Goal: Task Accomplishment & Management: Manage account settings

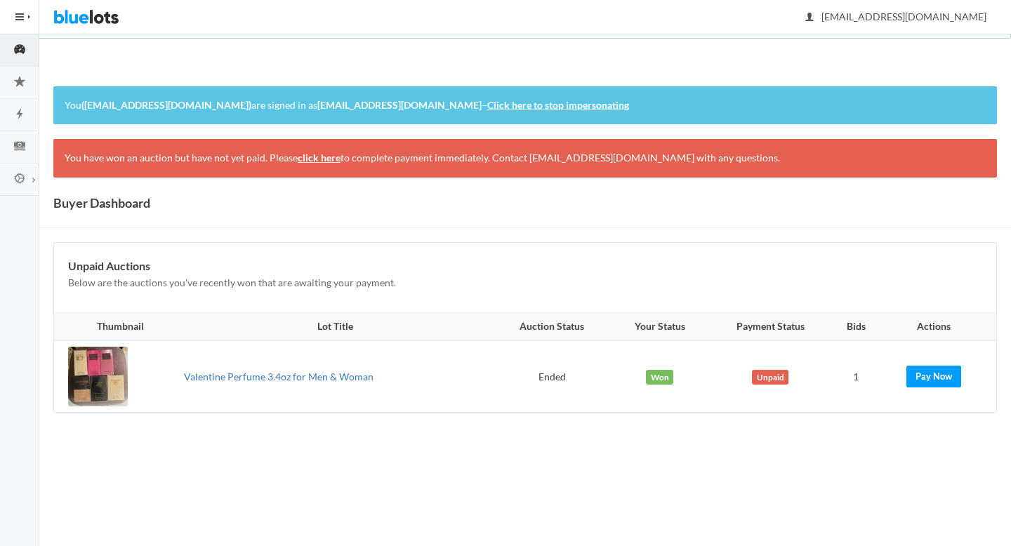
click at [283, 376] on link "Valentine Perfume 3.4oz for Men & Woman" at bounding box center [279, 377] width 190 height 12
click at [577, 103] on link "Click here to stop impersonating" at bounding box center [558, 105] width 142 height 12
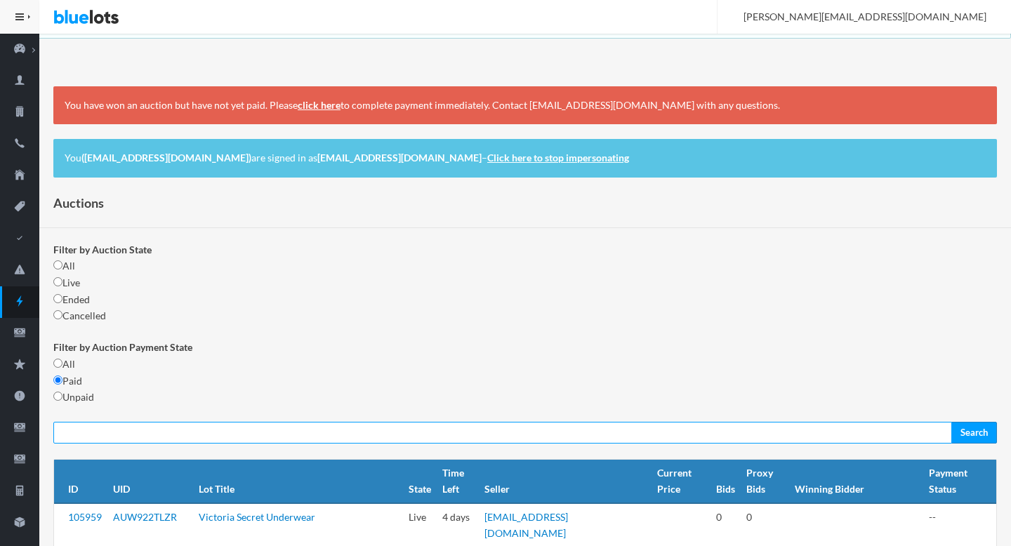
paste input "LT6C9KVPXA"
type input "LT6C9KVPXA"
click at [952, 422] on input "Search" at bounding box center [975, 433] width 46 height 22
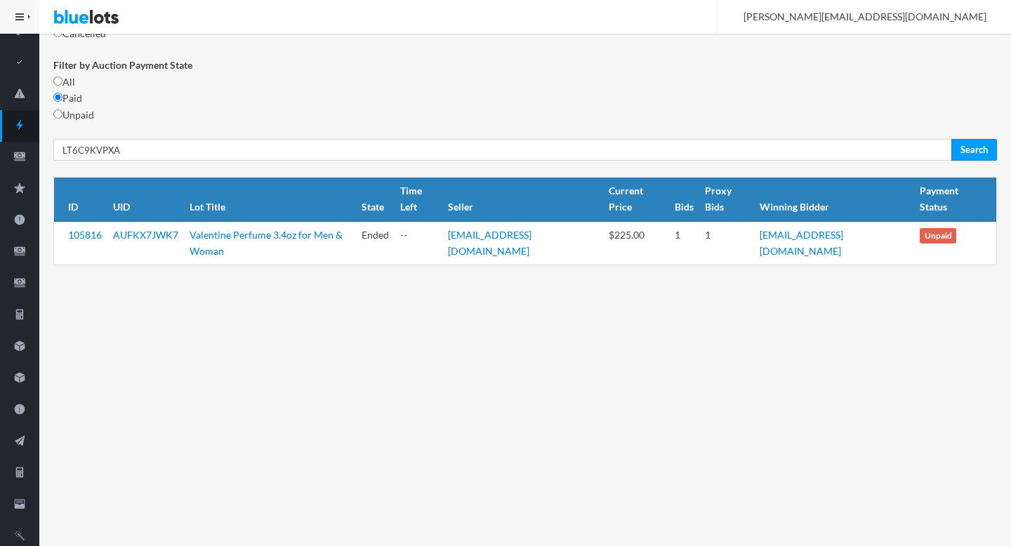
scroll to position [176, 0]
click at [98, 229] on link "105816" at bounding box center [85, 235] width 34 height 12
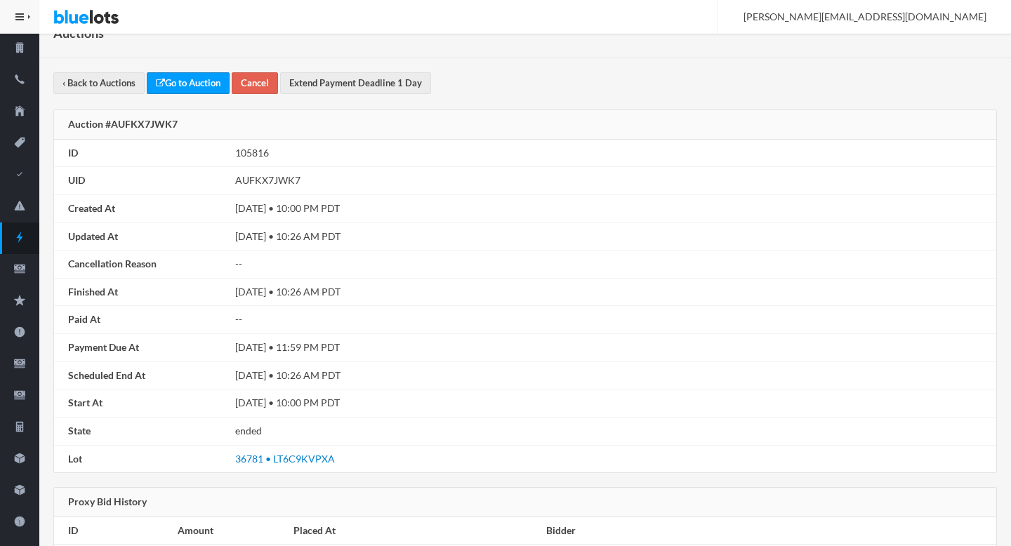
scroll to position [61, 0]
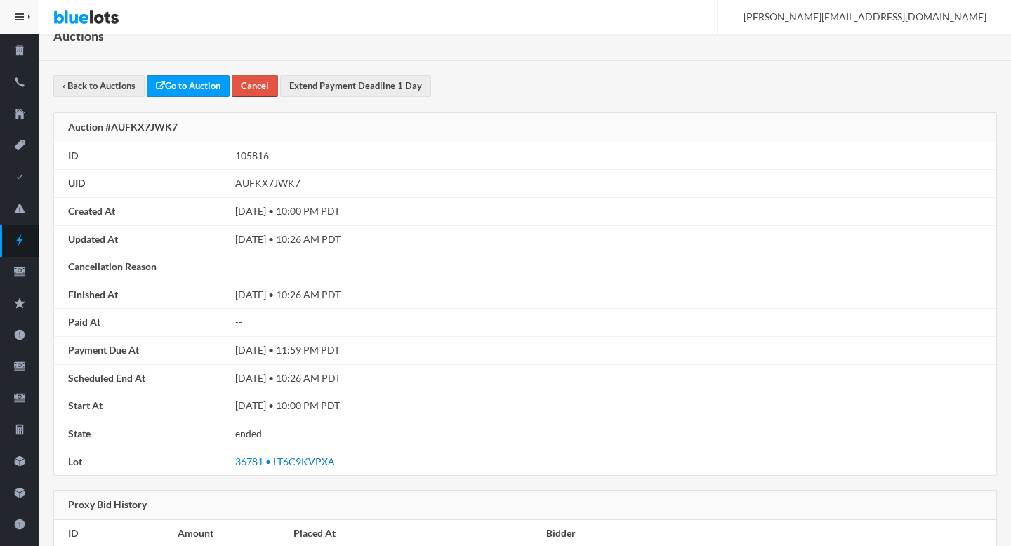
click at [270, 84] on button "Cancel" at bounding box center [255, 86] width 46 height 22
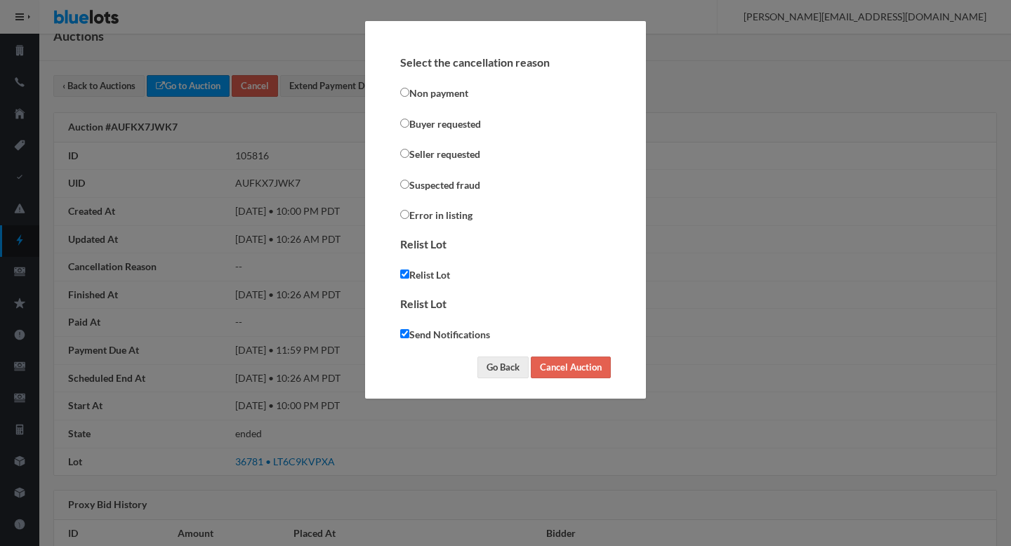
click at [411, 333] on label "Send Notifications" at bounding box center [445, 335] width 90 height 17
click at [409, 333] on input "Send Notifications" at bounding box center [404, 333] width 9 height 9
checkbox input "false"
click at [438, 124] on label "Buyer requested" at bounding box center [440, 124] width 81 height 17
click at [409, 124] on input "Buyer requested" at bounding box center [404, 123] width 9 height 9
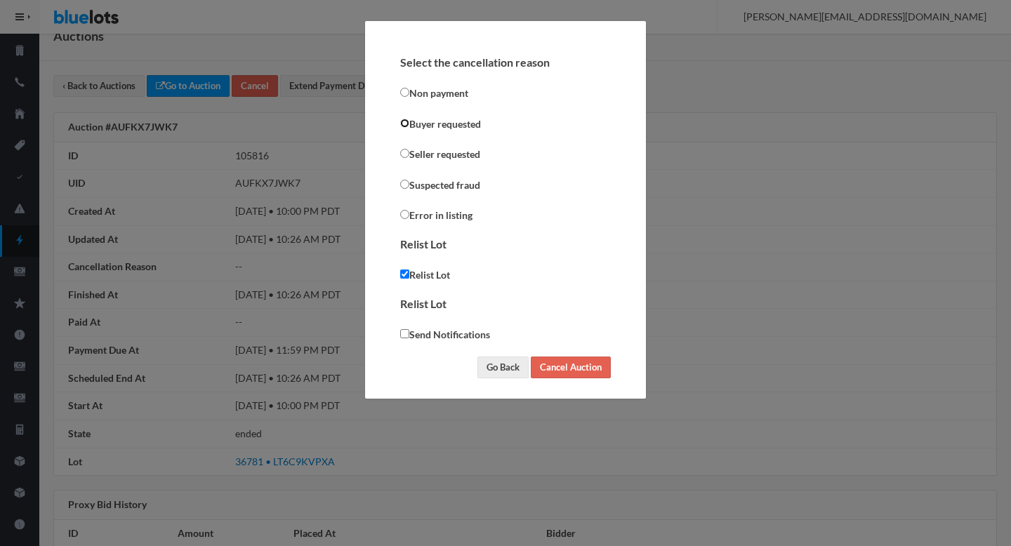
radio input "true"
click at [551, 369] on input "Cancel Auction" at bounding box center [571, 368] width 80 height 22
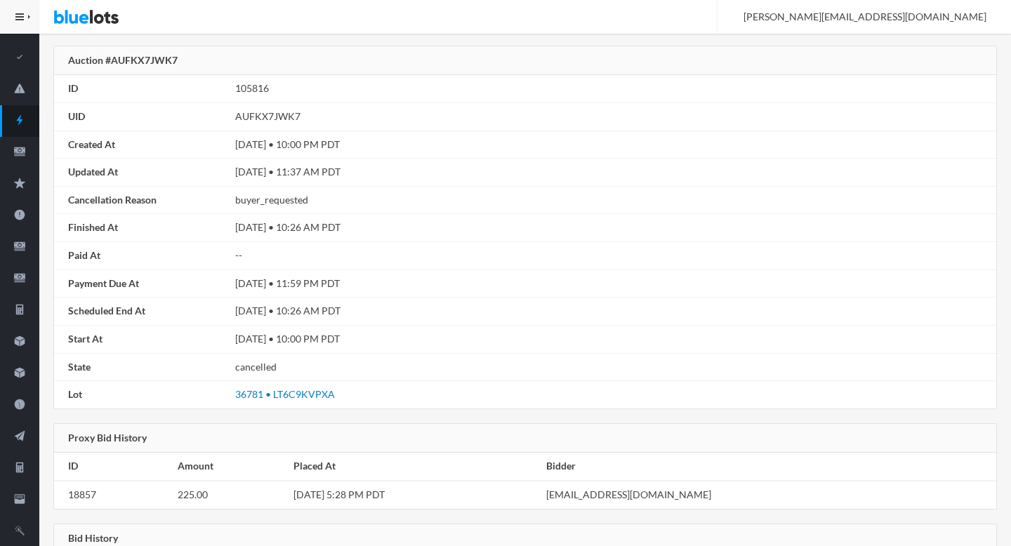
scroll to position [272, 0]
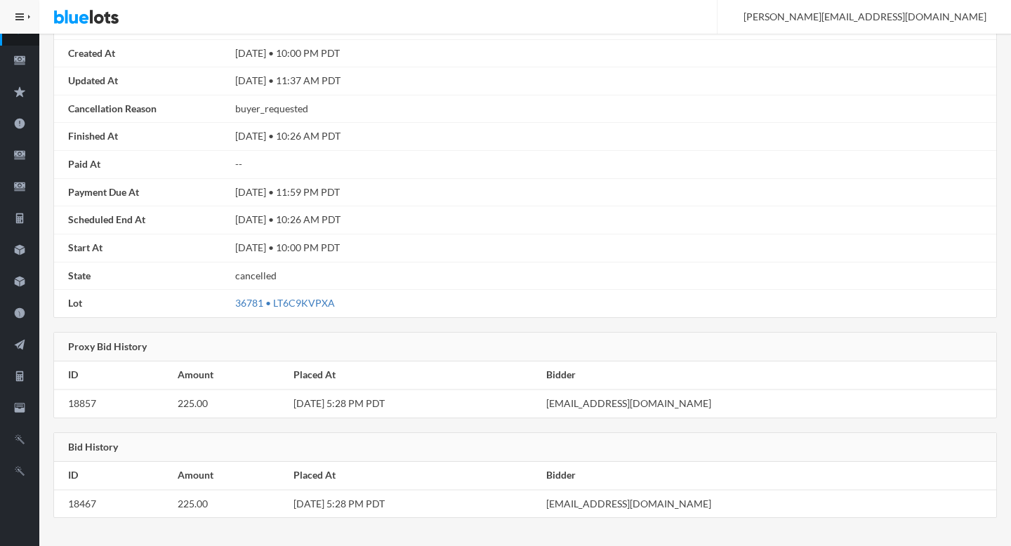
click at [312, 301] on link "36781 • LT6C9KVPXA" at bounding box center [285, 303] width 100 height 12
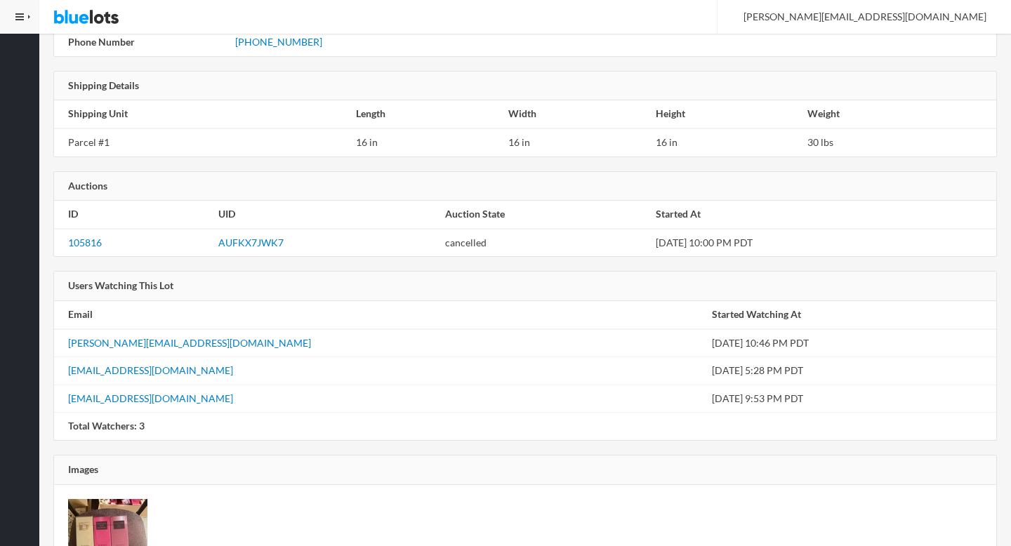
scroll to position [1582, 0]
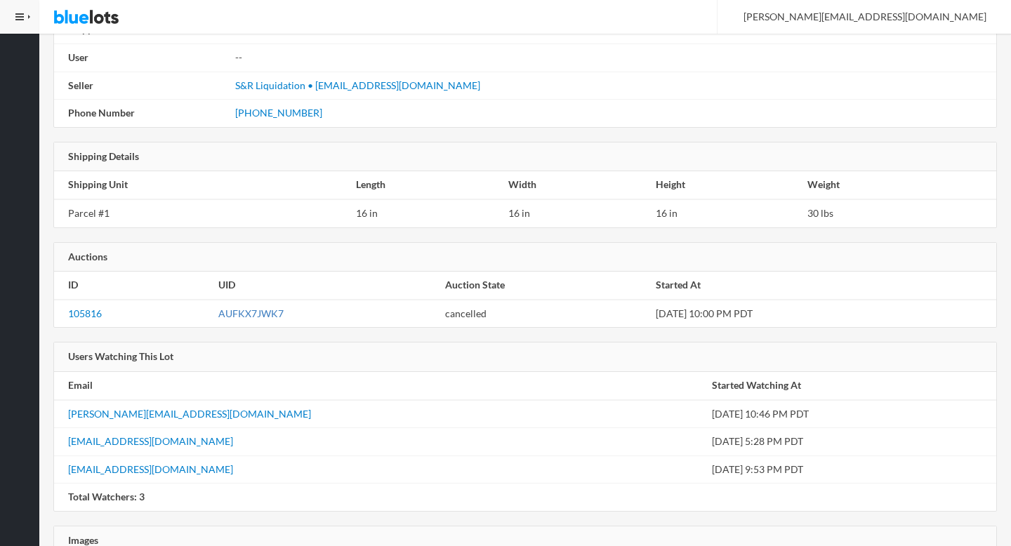
click at [228, 312] on link "AUFKX7JWK7" at bounding box center [250, 314] width 65 height 12
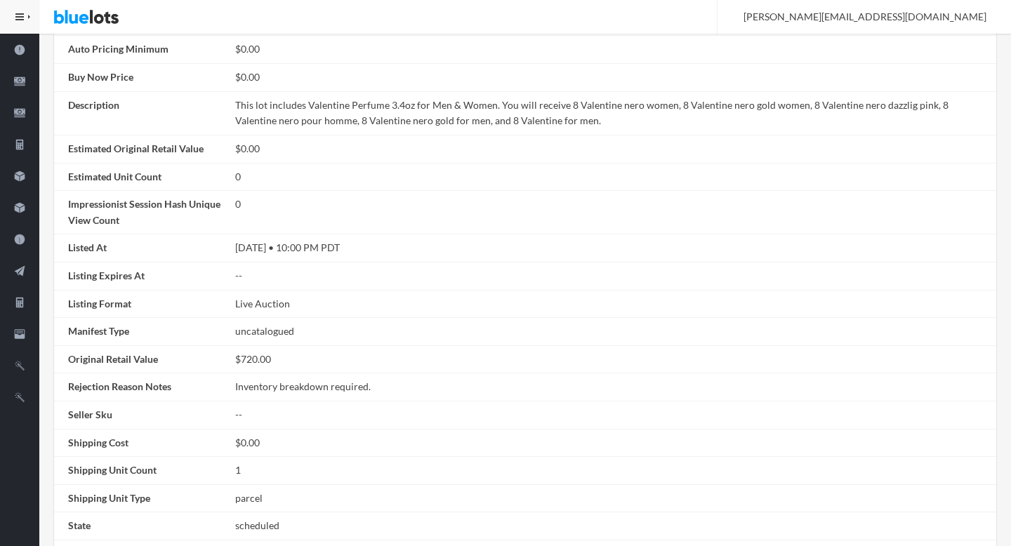
scroll to position [0, 0]
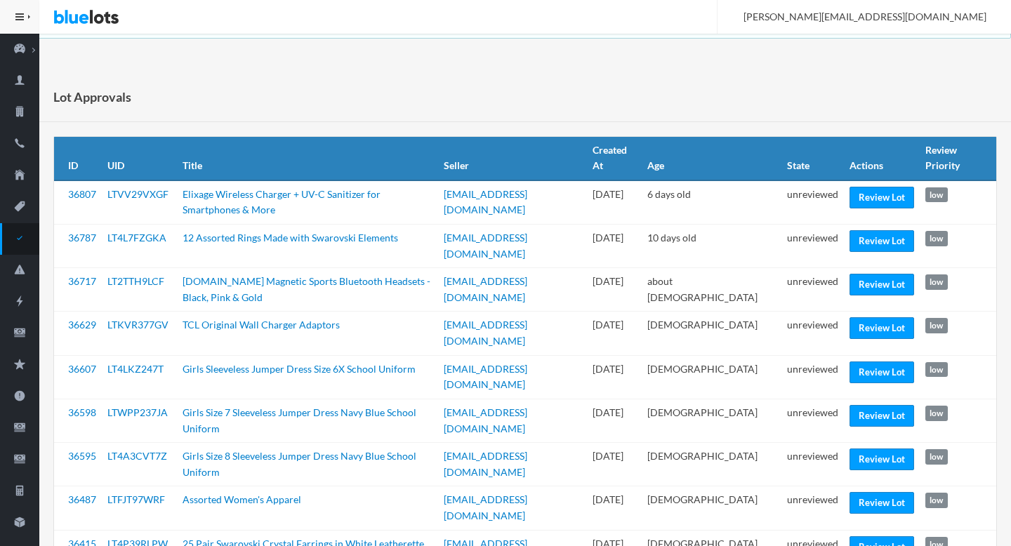
click at [612, 104] on div "Lot Approvals" at bounding box center [525, 97] width 972 height 50
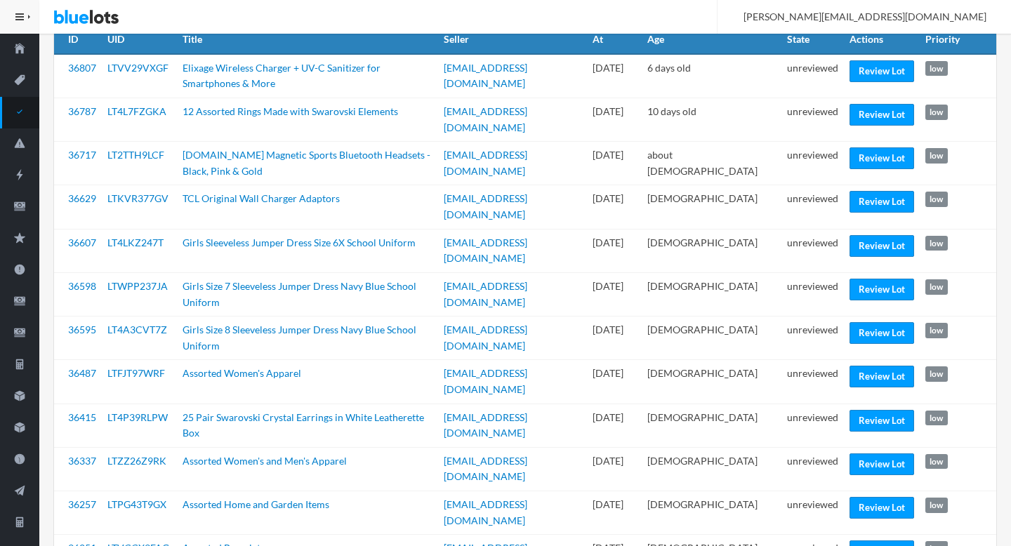
scroll to position [135, 0]
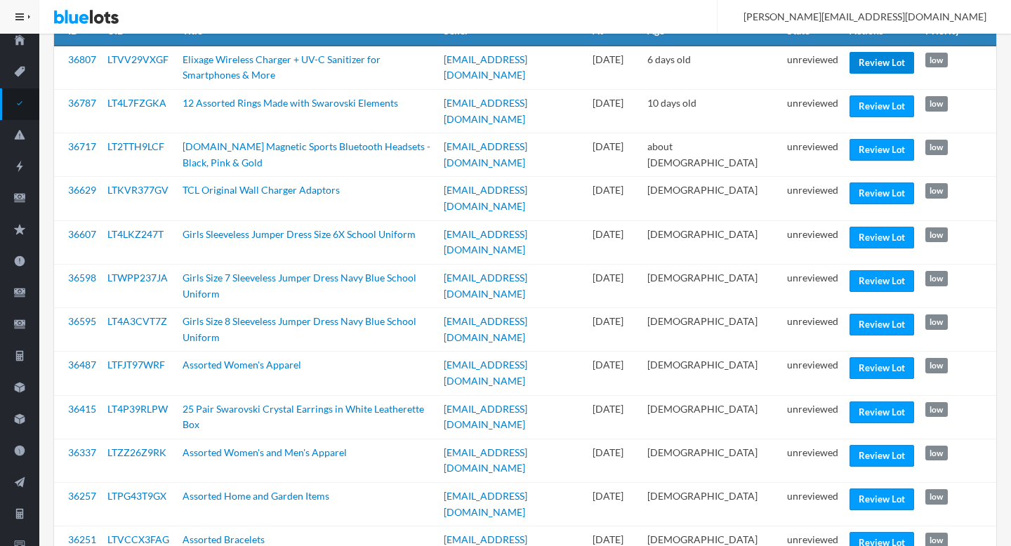
click at [884, 63] on link "Review Lot" at bounding box center [882, 63] width 65 height 22
click at [874, 108] on link "Review Lot" at bounding box center [882, 107] width 65 height 22
click at [880, 141] on link "Review Lot" at bounding box center [882, 150] width 65 height 22
click at [865, 227] on link "Review Lot" at bounding box center [882, 238] width 65 height 22
click at [875, 314] on link "Review Lot" at bounding box center [882, 325] width 65 height 22
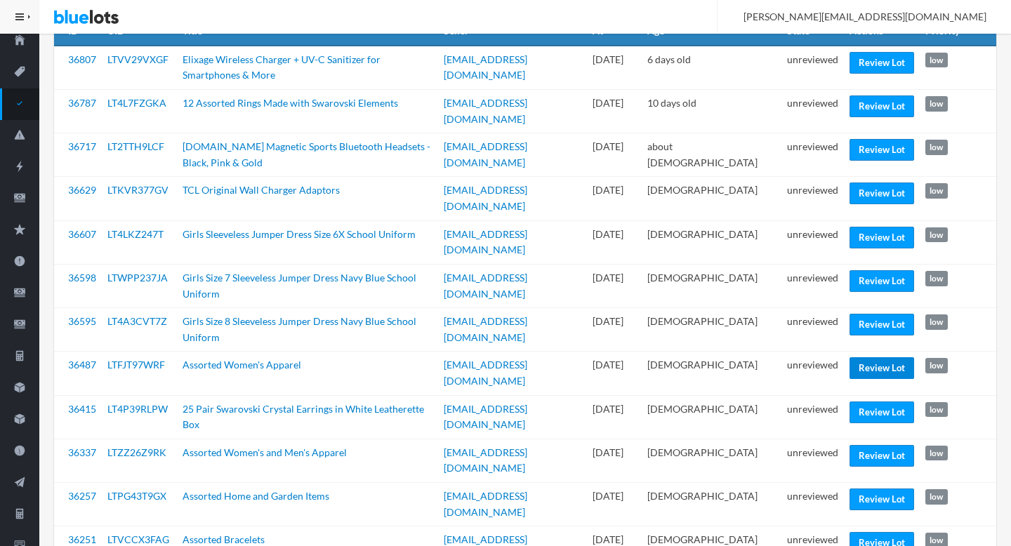
click at [888, 357] on link "Review Lot" at bounding box center [882, 368] width 65 height 22
click at [867, 402] on link "Review Lot" at bounding box center [882, 413] width 65 height 22
click at [860, 489] on link "Review Lot" at bounding box center [882, 500] width 65 height 22
click at [859, 532] on link "Review Lot" at bounding box center [882, 543] width 65 height 22
click at [807, 527] on td "unreviewed" at bounding box center [813, 549] width 63 height 44
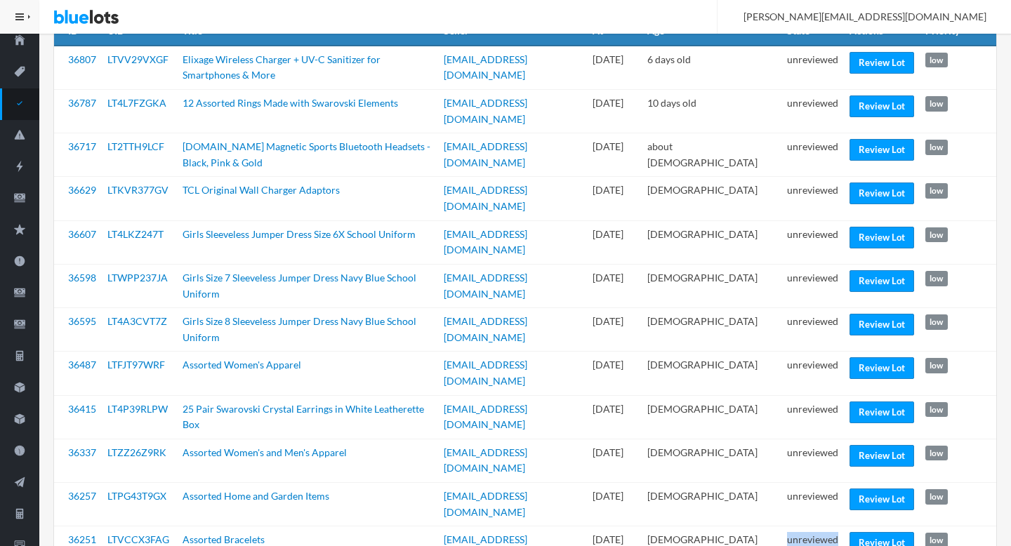
click at [807, 527] on td "unreviewed" at bounding box center [813, 549] width 63 height 44
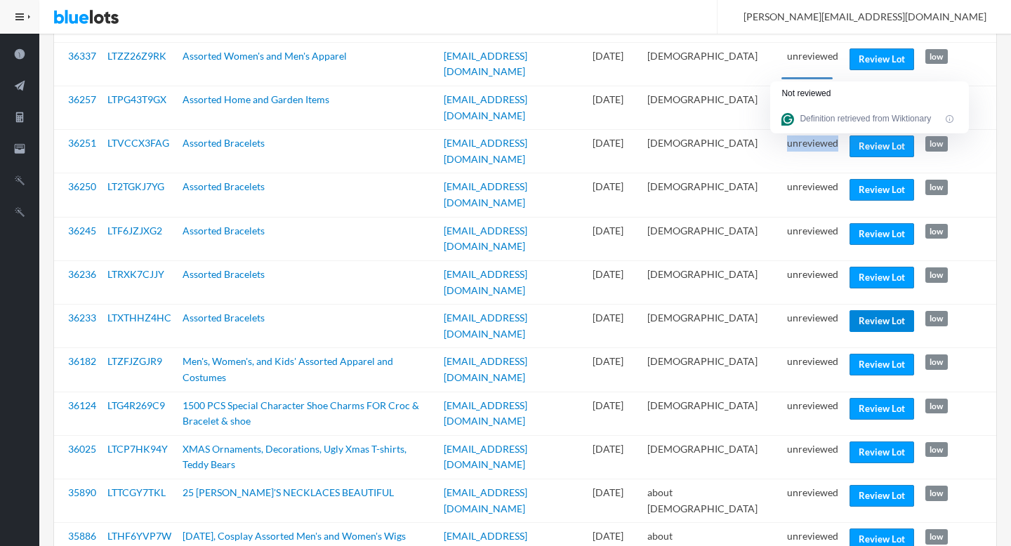
click at [869, 310] on link "Review Lot" at bounding box center [882, 321] width 65 height 22
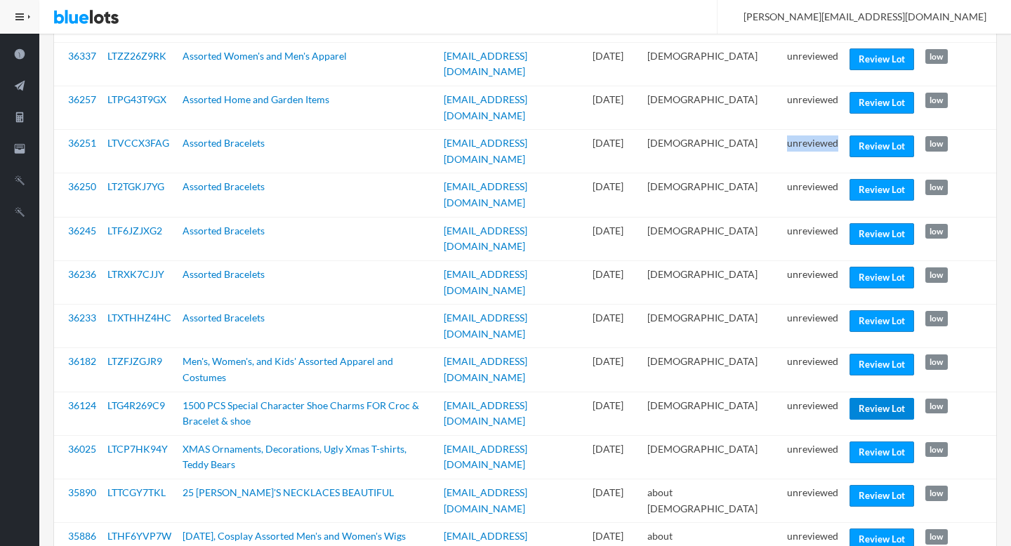
click at [876, 398] on link "Review Lot" at bounding box center [882, 409] width 65 height 22
click at [879, 485] on link "Review Lot" at bounding box center [882, 496] width 65 height 22
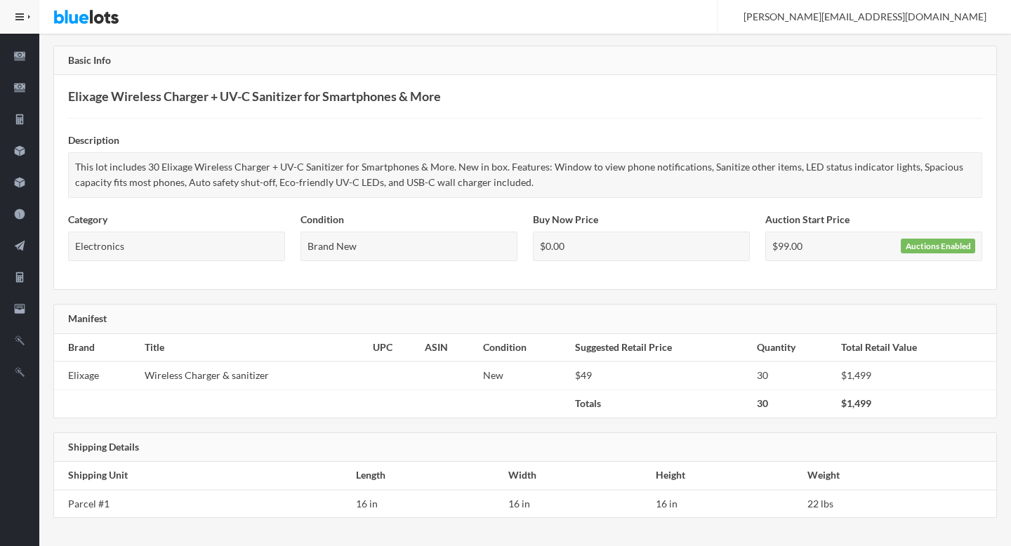
scroll to position [152, 0]
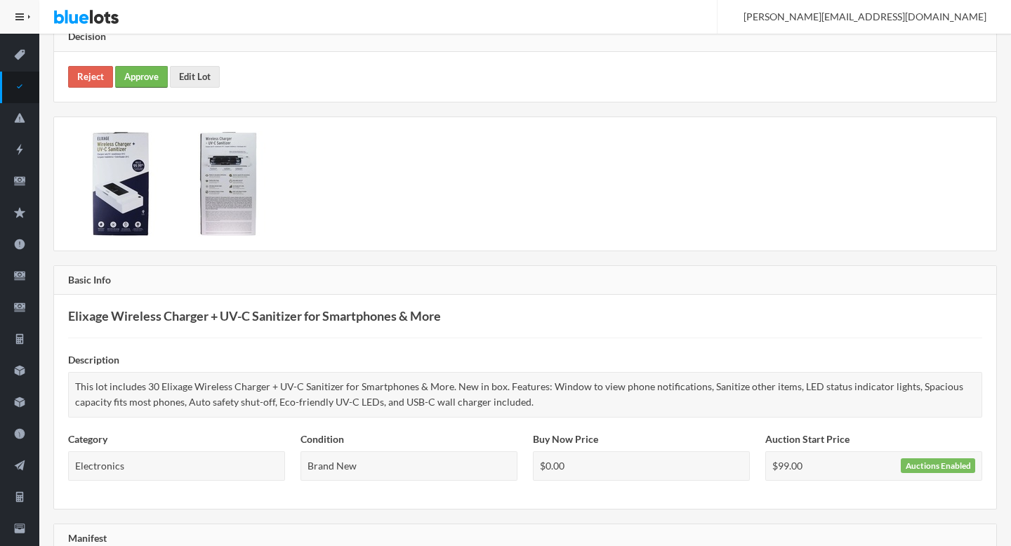
click at [134, 79] on link "Approve" at bounding box center [141, 77] width 53 height 22
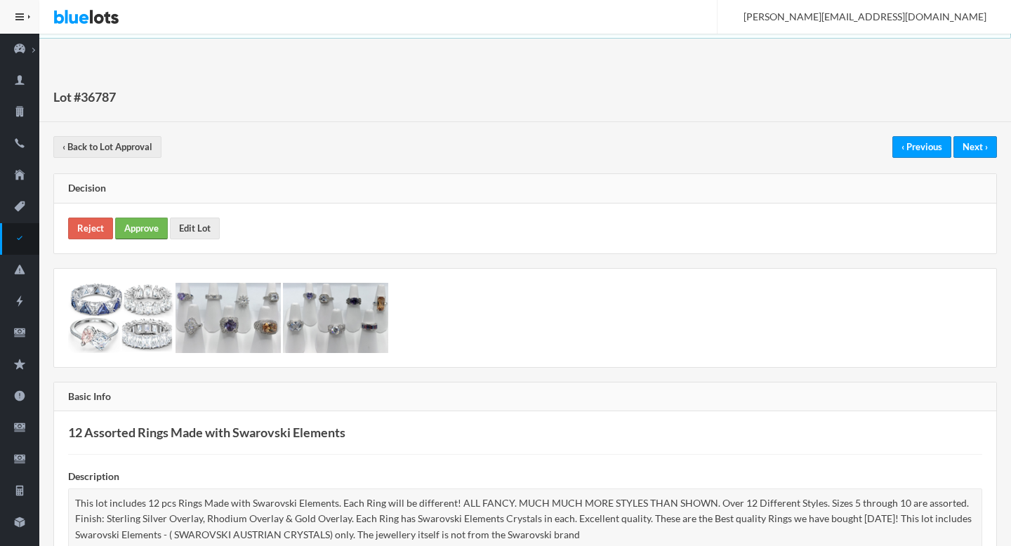
click at [143, 222] on link "Approve" at bounding box center [141, 229] width 53 height 22
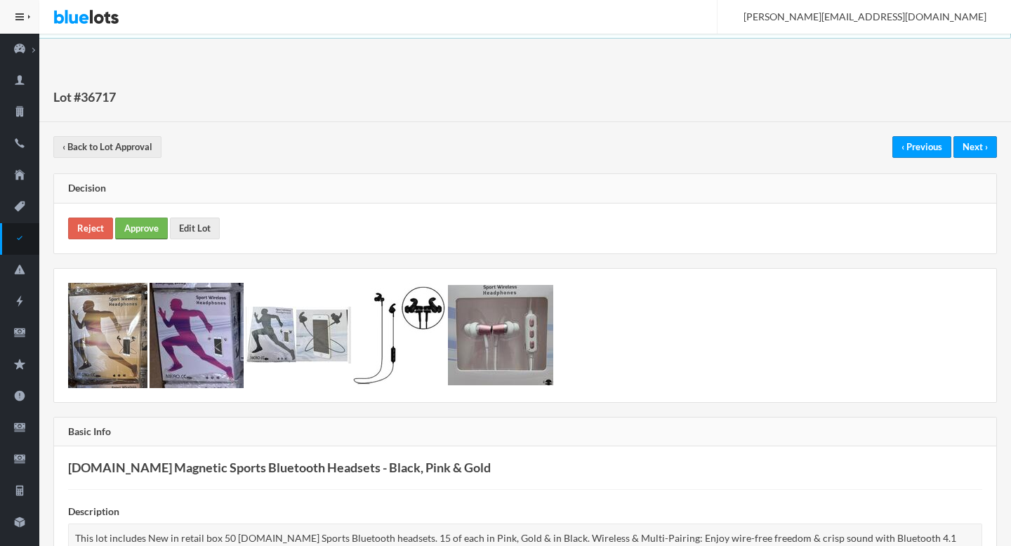
click at [150, 228] on link "Approve" at bounding box center [141, 229] width 53 height 22
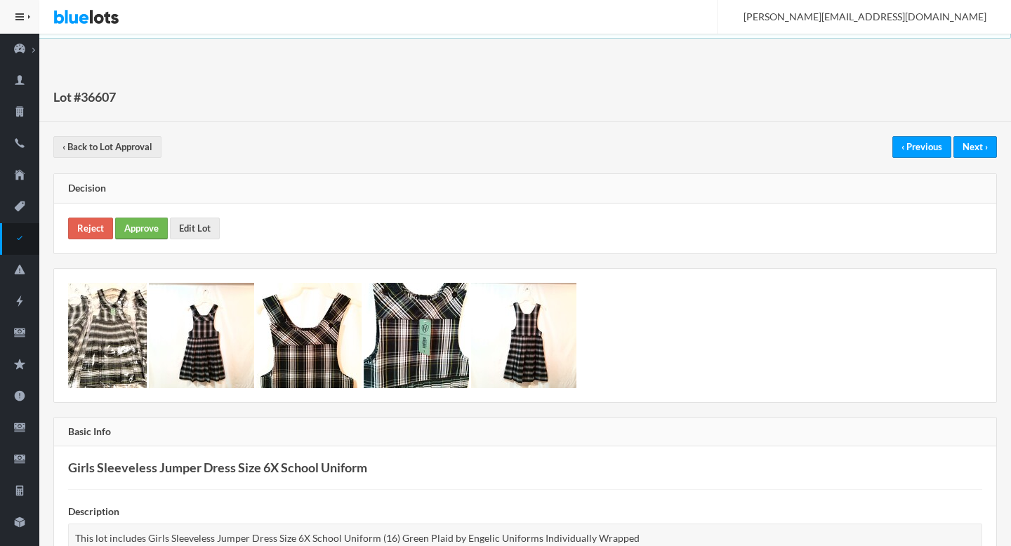
click at [154, 232] on link "Approve" at bounding box center [141, 229] width 53 height 22
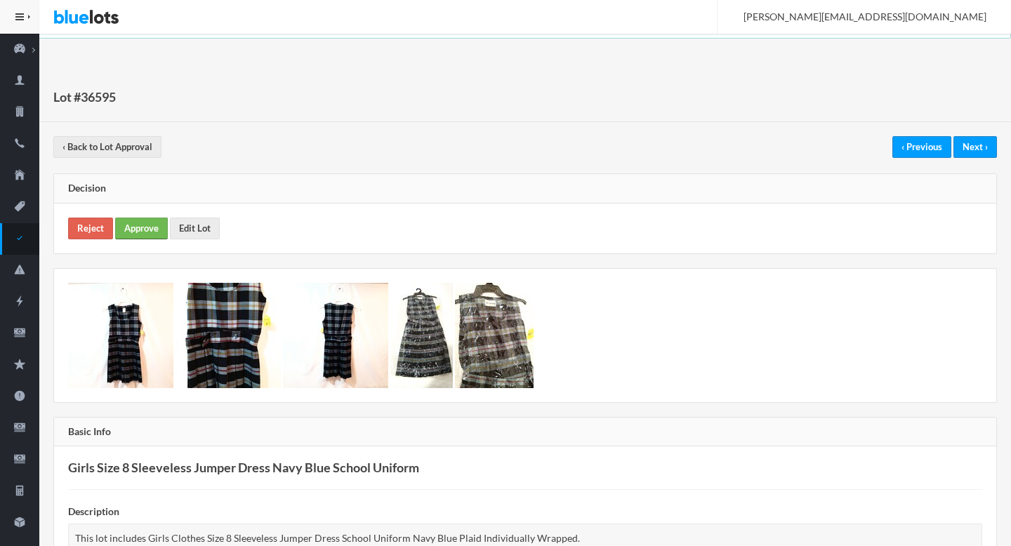
click at [162, 219] on link "Approve" at bounding box center [141, 229] width 53 height 22
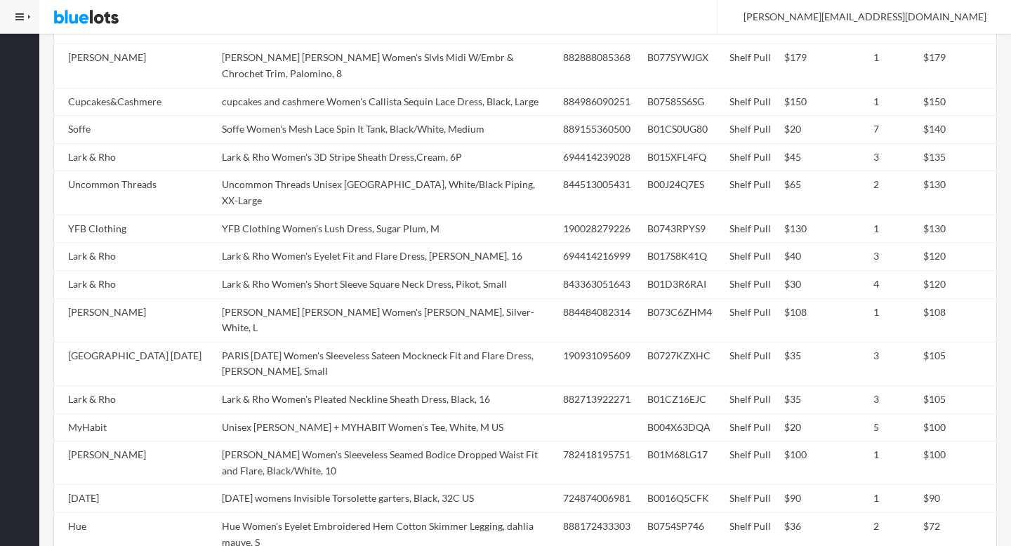
scroll to position [1018, 0]
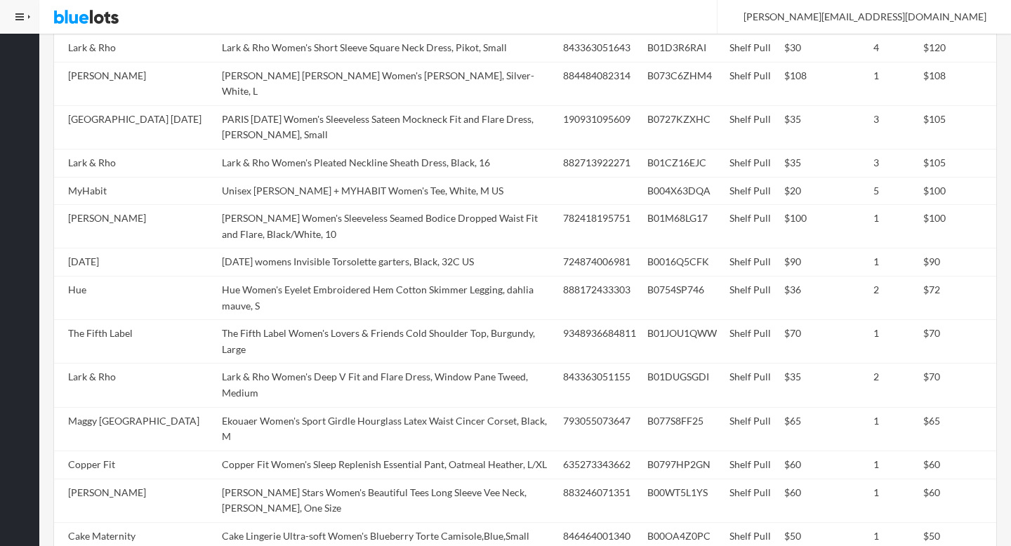
click at [402, 320] on td "The Fifth Label Women's Lovers & Friends Cold Shoulder Top, Burgundy, Large" at bounding box center [386, 342] width 341 height 44
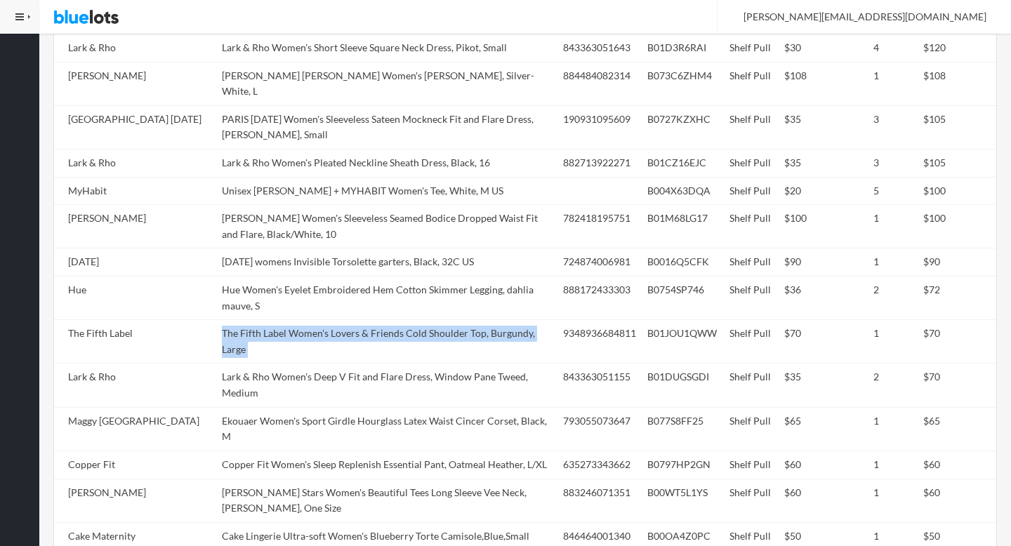
click at [402, 320] on td "The Fifth Label Women's Lovers & Friends Cold Shoulder Top, Burgundy, Large" at bounding box center [386, 342] width 341 height 44
copy tr "The Fifth Label Women's Lovers & Friends Cold Shoulder Top, Burgundy, Large"
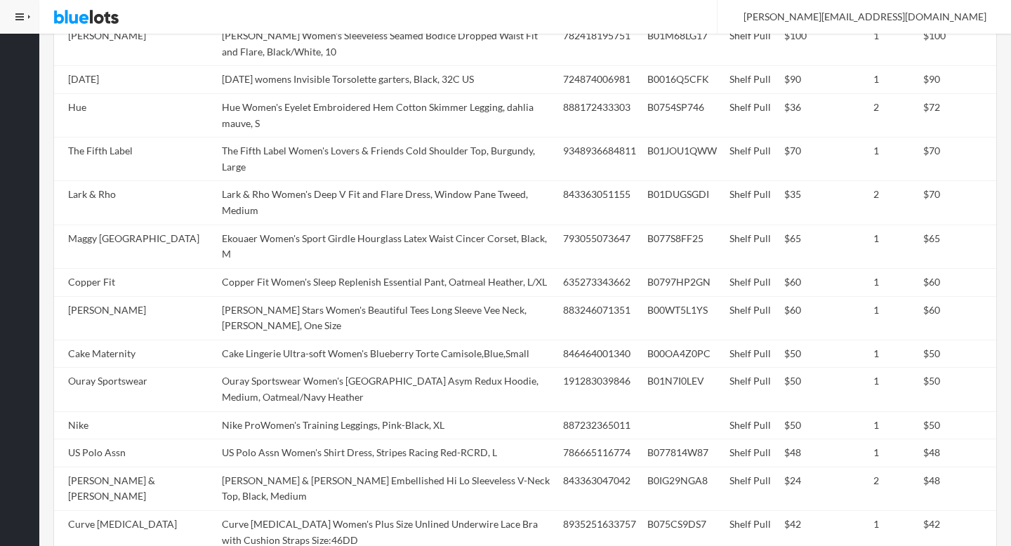
scroll to position [1480, 0]
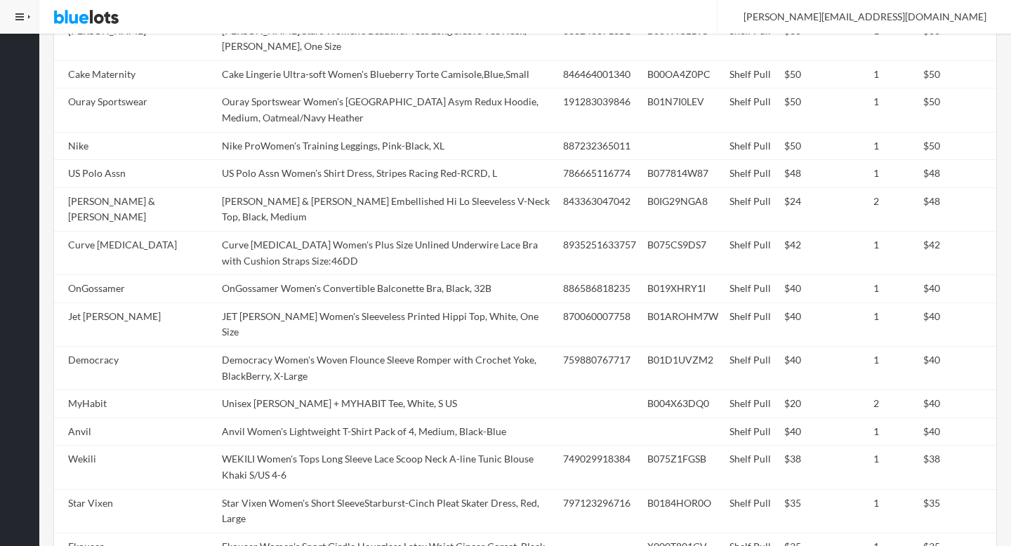
click at [402, 263] on tbody "Genie by Eugenia Kim Genie by Eugenia Kim Women's Jessa Cap, Ivory, One Size 84…" at bounding box center [525, 425] width 942 height 2249
click at [402, 418] on td "Anvil Women's Lightweight T-Shirt Pack of 4, Medium, Black-Blue" at bounding box center [386, 432] width 341 height 28
copy tr "Anvil Women's Lightweight T-Shirt Pack of 4, Medium, Black-Blue"
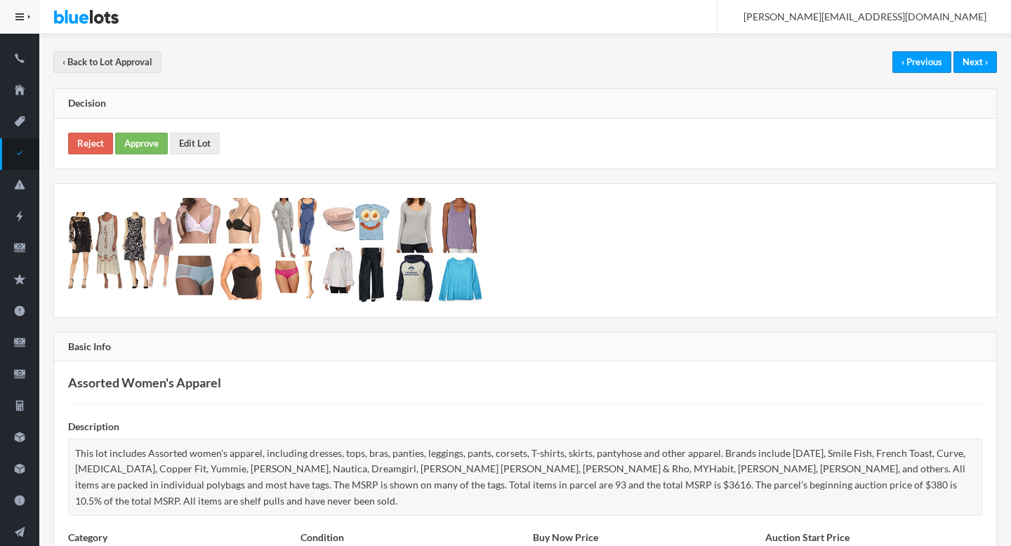
scroll to position [0, 0]
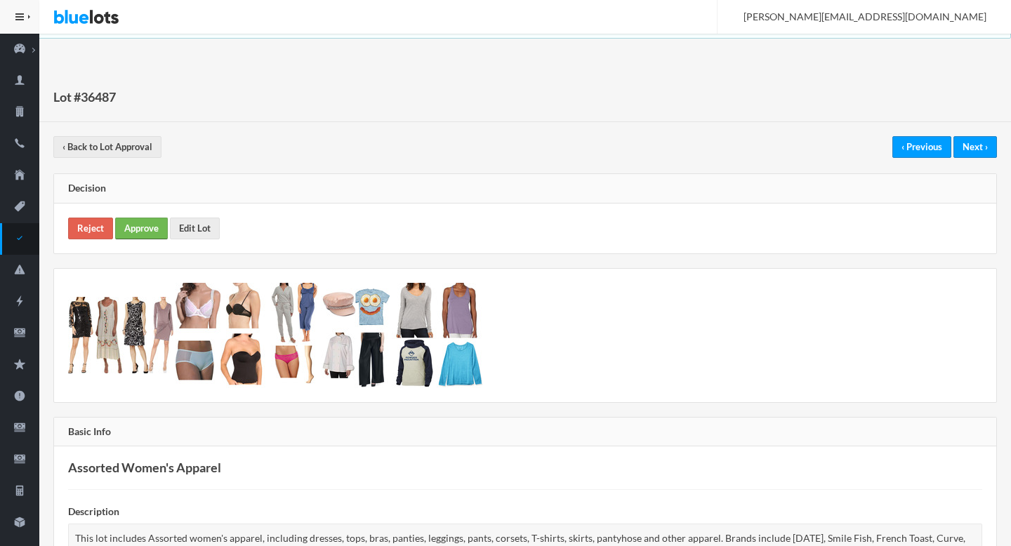
click at [144, 221] on link "Approve" at bounding box center [141, 229] width 53 height 22
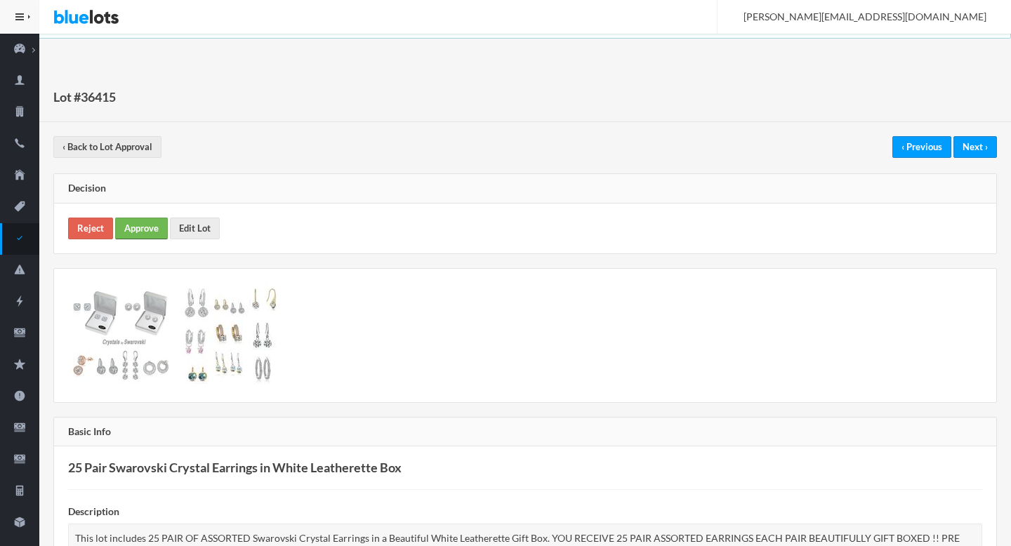
click at [147, 223] on link "Approve" at bounding box center [141, 229] width 53 height 22
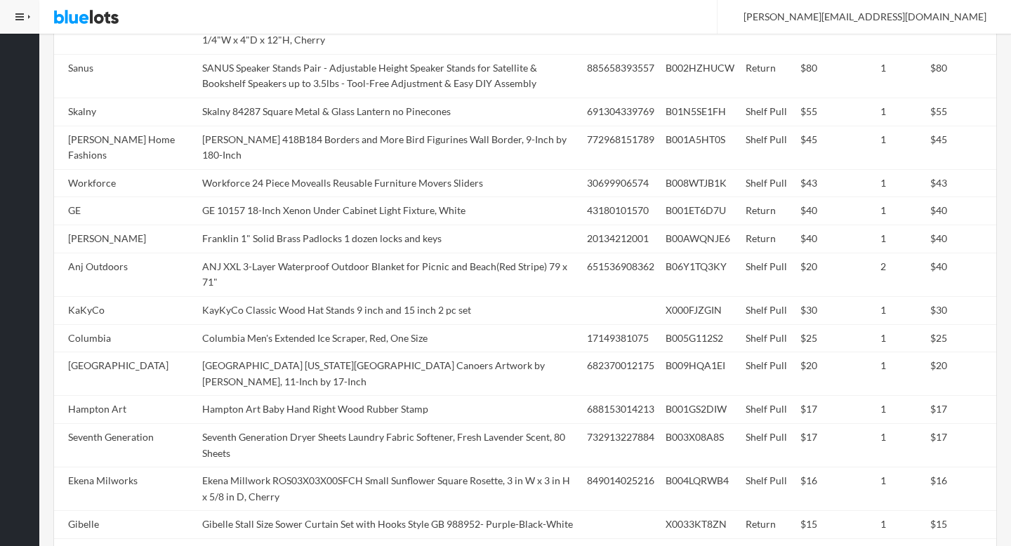
scroll to position [864, 0]
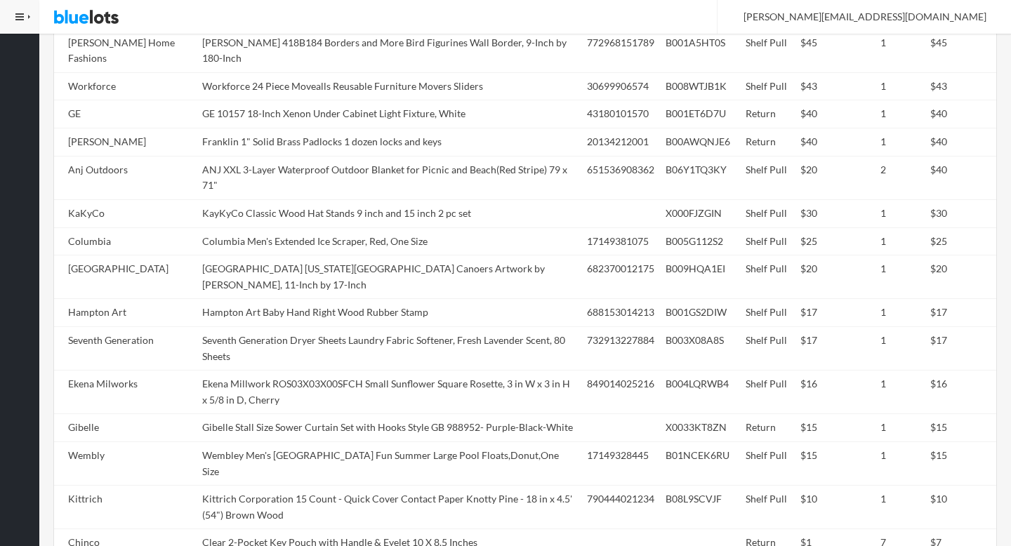
click at [417, 371] on td "Ekena Millwork ROS03X03X00SFCH Small Sunflower Square Rosette, 3 in W x 3 in H …" at bounding box center [389, 393] width 385 height 44
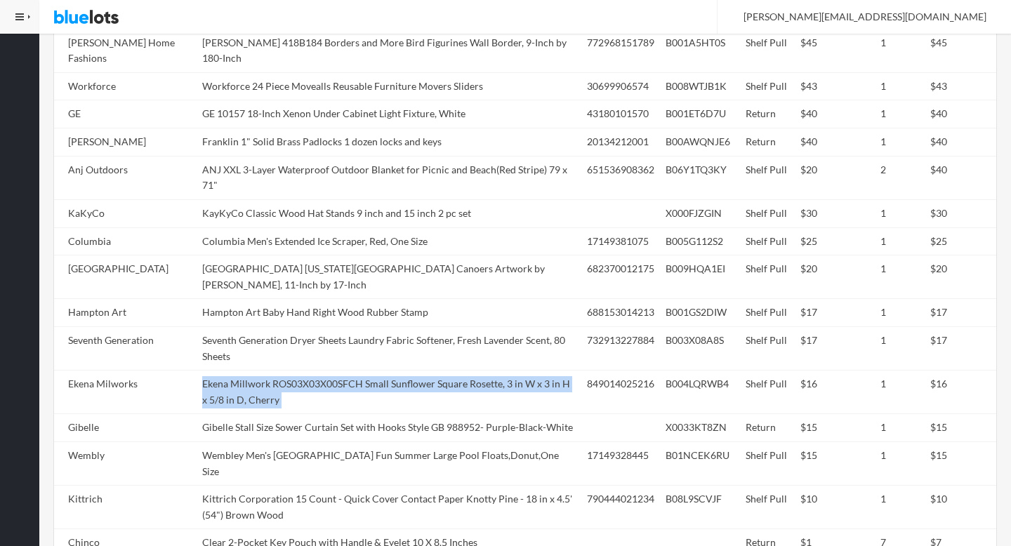
click at [417, 371] on td "Ekena Millwork ROS03X03X00SFCH Small Sunflower Square Rosette, 3 in W x 3 in H …" at bounding box center [389, 393] width 385 height 44
copy tr "Ekena Millwork ROS03X03X00SFCH Small Sunflower Square Rosette, 3 in W x 3 in H …"
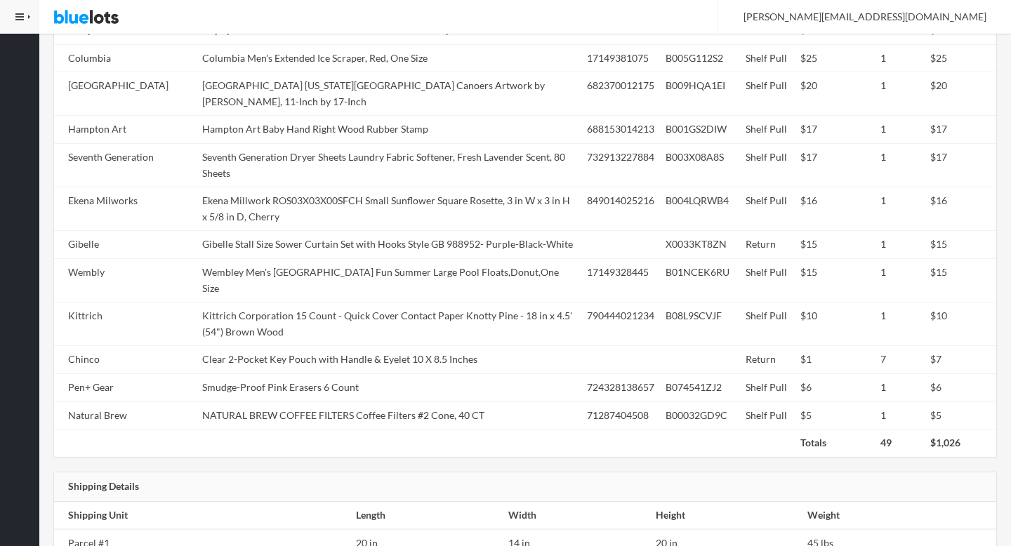
scroll to position [1056, 0]
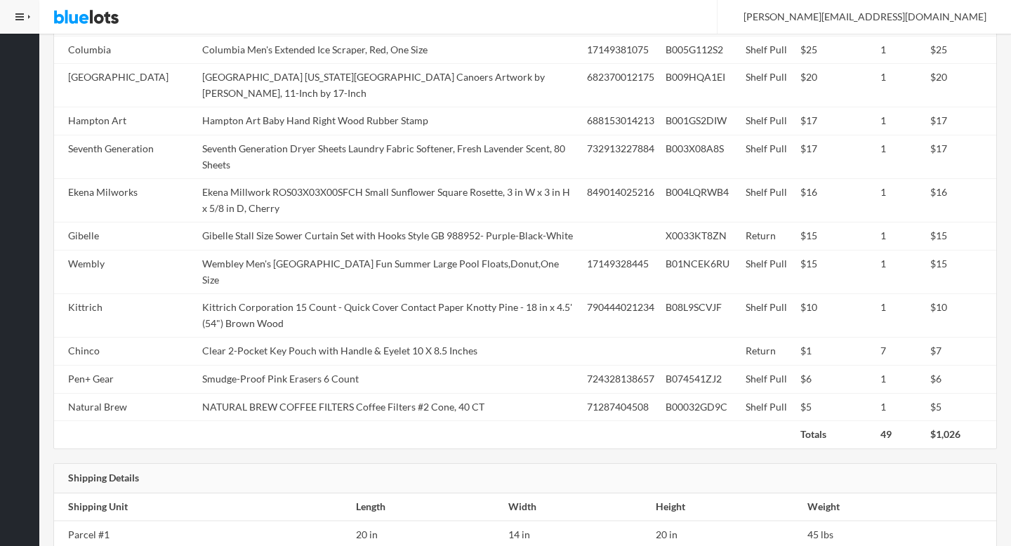
click at [417, 366] on td "Smudge-Proof Pink Erasers 6 Count" at bounding box center [389, 380] width 385 height 28
copy tr "Smudge-Proof Pink Erasers 6 Count"
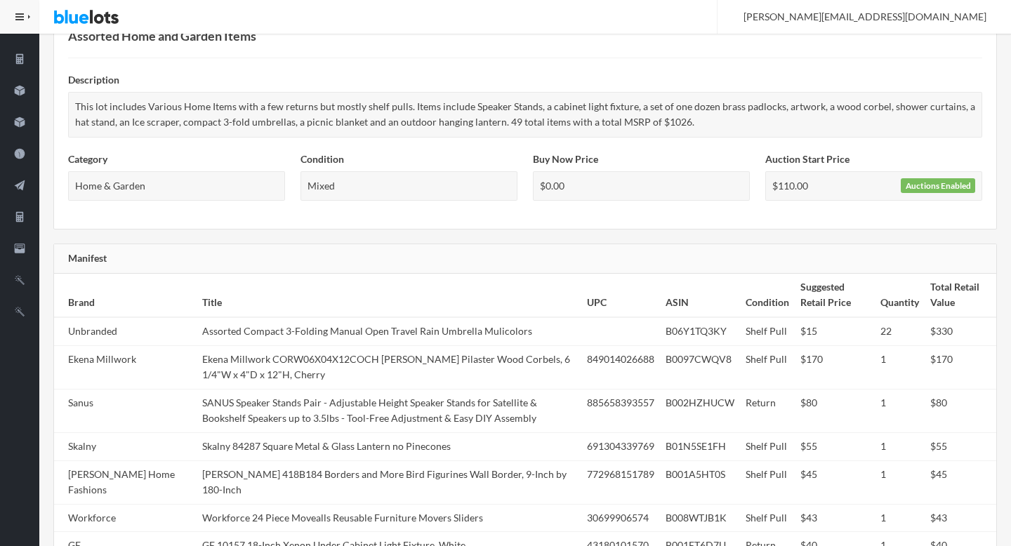
scroll to position [0, 0]
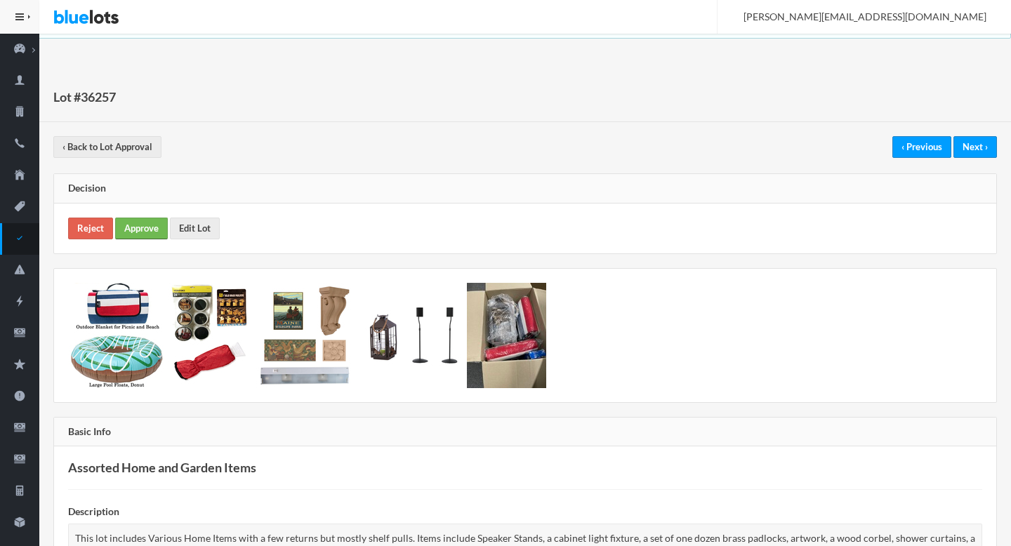
click at [136, 221] on link "Approve" at bounding box center [141, 229] width 53 height 22
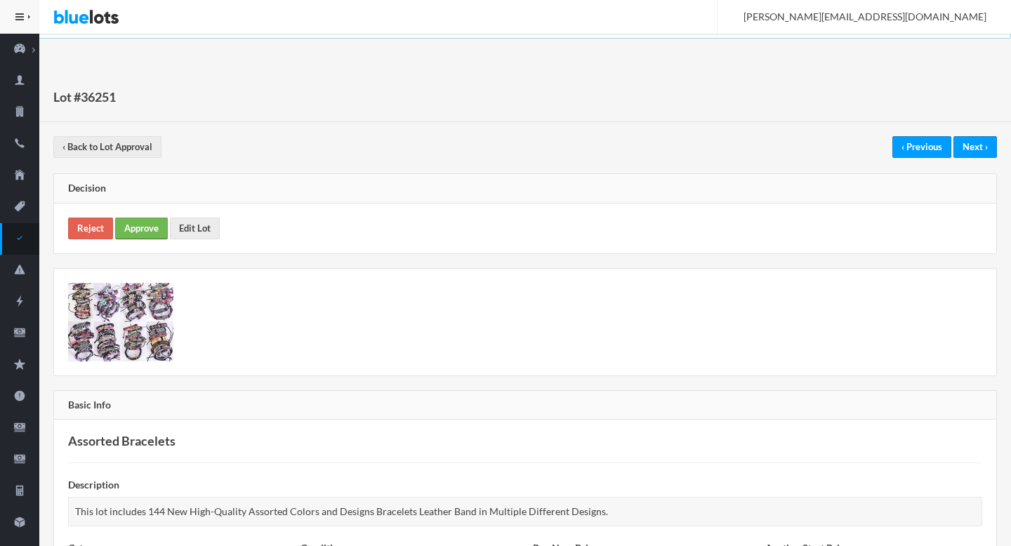
click at [133, 224] on link "Approve" at bounding box center [141, 229] width 53 height 22
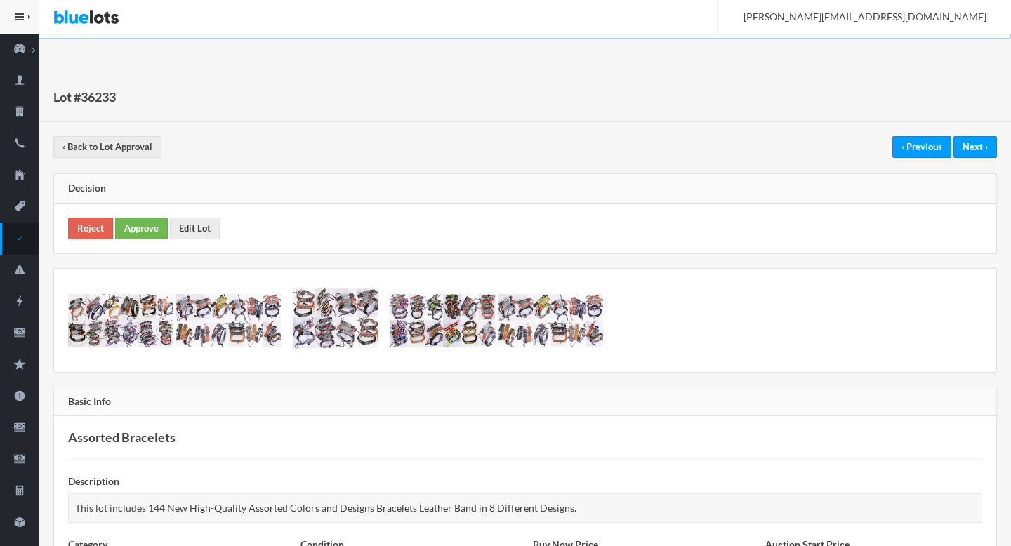
click at [142, 232] on link "Approve" at bounding box center [141, 229] width 53 height 22
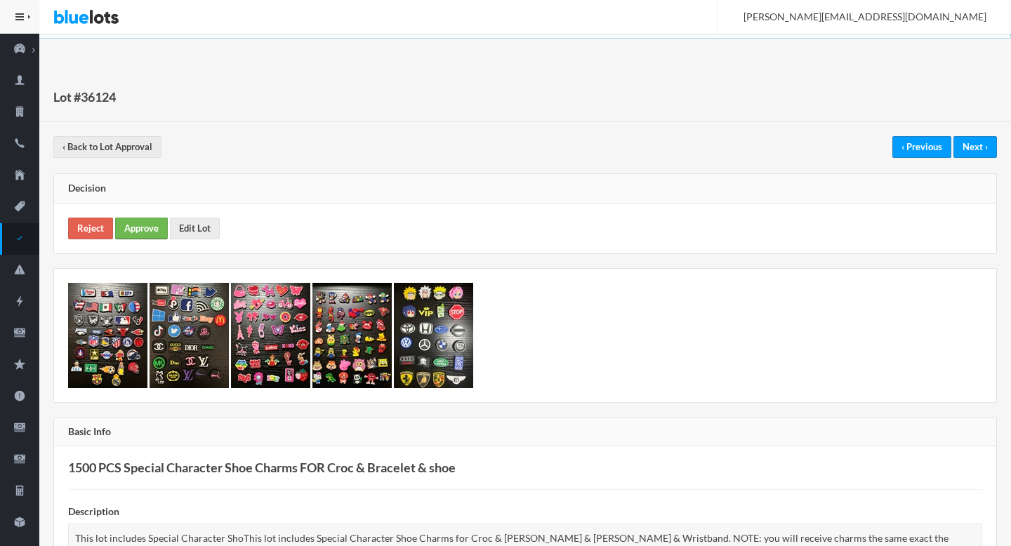
click at [137, 237] on link "Approve" at bounding box center [141, 229] width 53 height 22
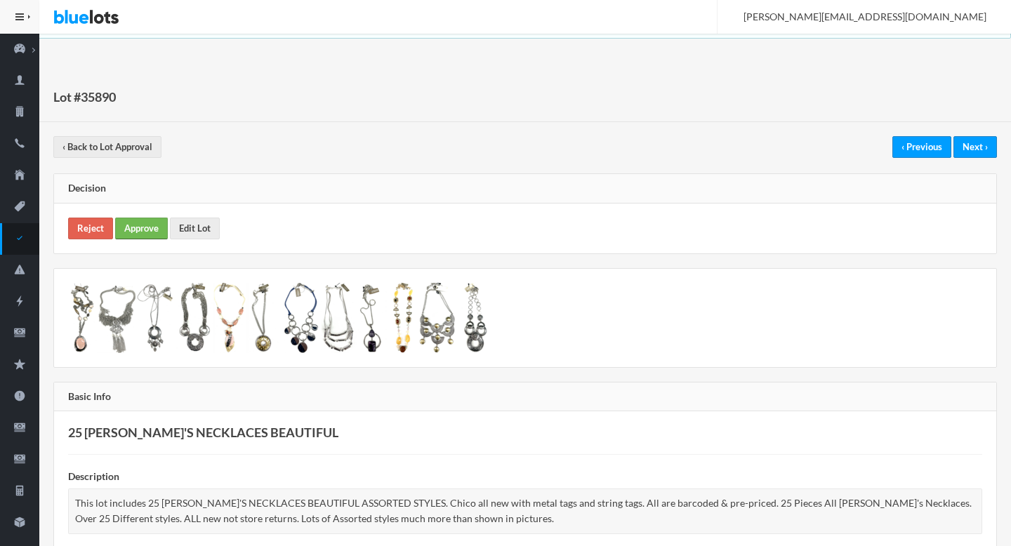
click at [150, 227] on link "Approve" at bounding box center [141, 229] width 53 height 22
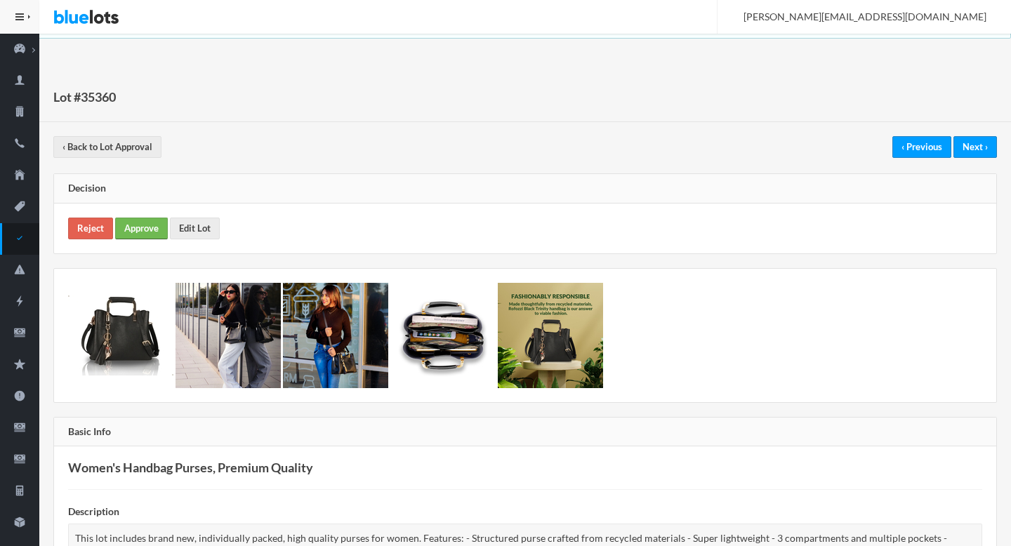
click at [155, 225] on link "Approve" at bounding box center [141, 229] width 53 height 22
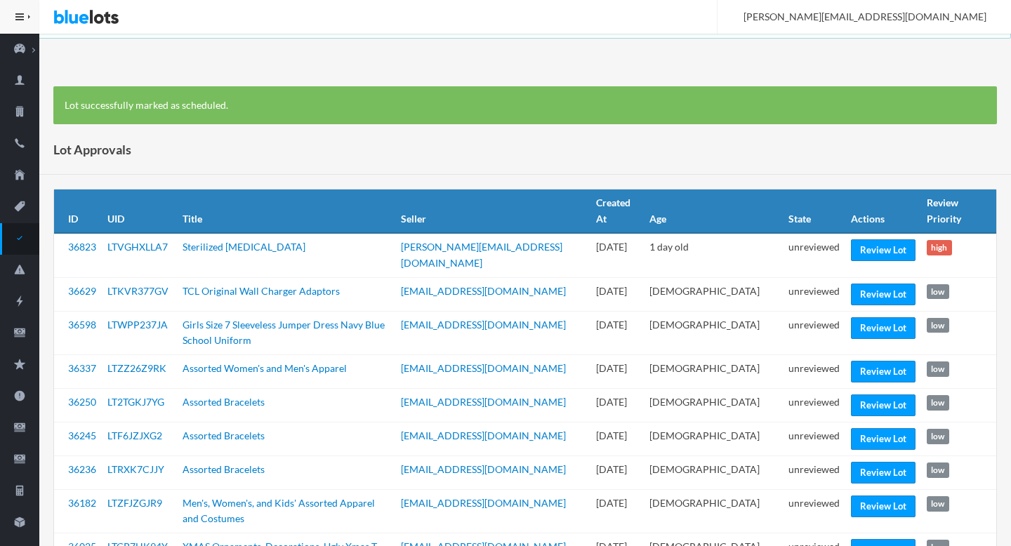
click at [511, 122] on div "Lot successfully marked as scheduled." at bounding box center [525, 105] width 944 height 39
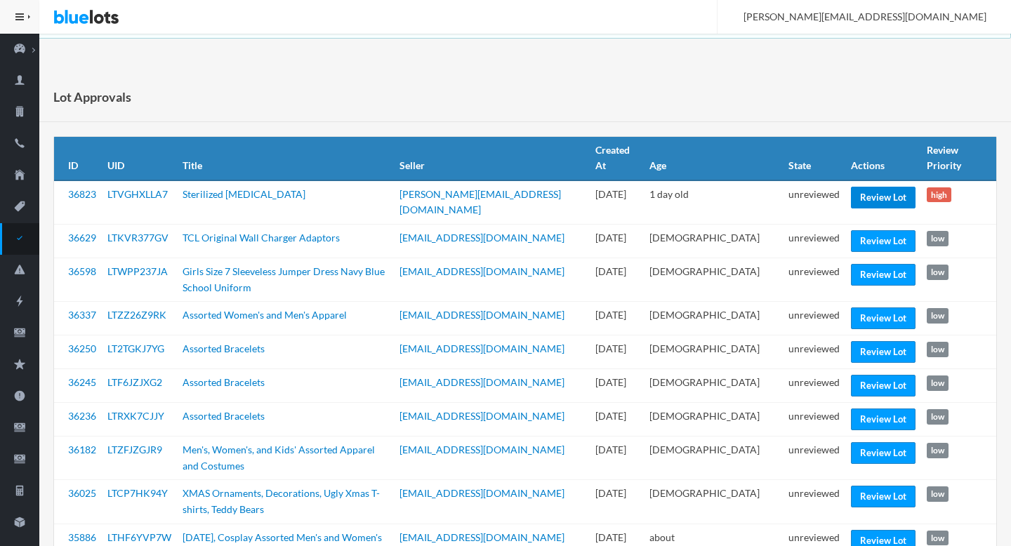
click at [851, 197] on link "Review Lot" at bounding box center [883, 198] width 65 height 22
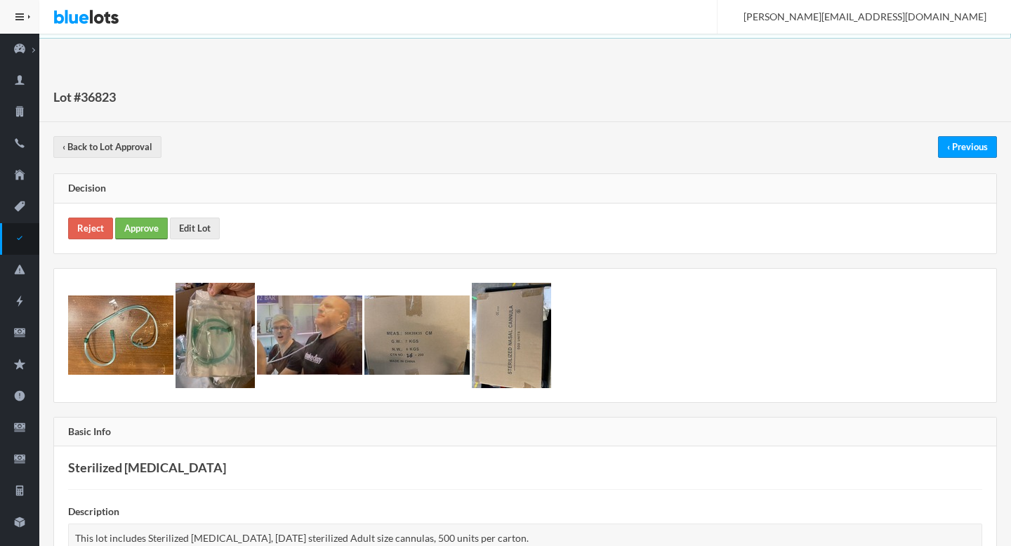
click at [155, 221] on link "Approve" at bounding box center [141, 229] width 53 height 22
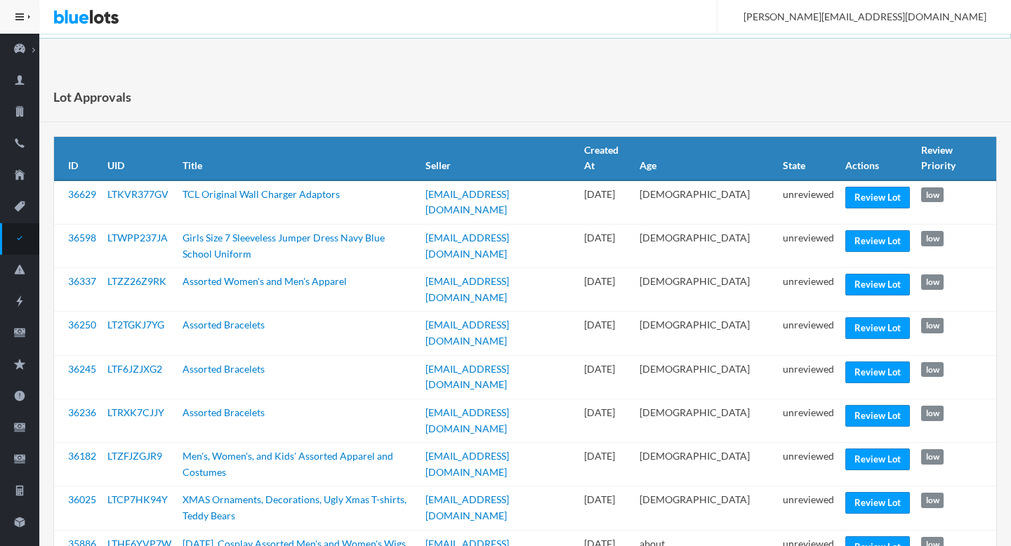
click at [563, 70] on body "Bluelots is for sale. If you are interested in purchasing the business, please …" at bounding box center [505, 345] width 1011 height 690
click at [579, 74] on div "Lot Approvals" at bounding box center [525, 97] width 972 height 50
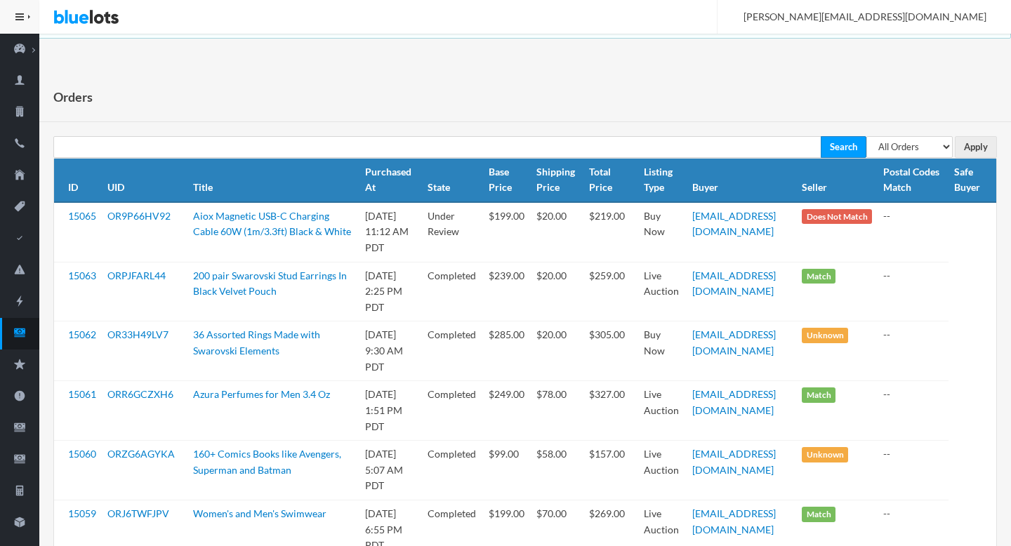
select select "pending"
click at [867, 136] on select "All Orders Pending Completed Under review Cancelled" at bounding box center [910, 147] width 86 height 22
click at [972, 150] on input "Apply" at bounding box center [976, 147] width 42 height 22
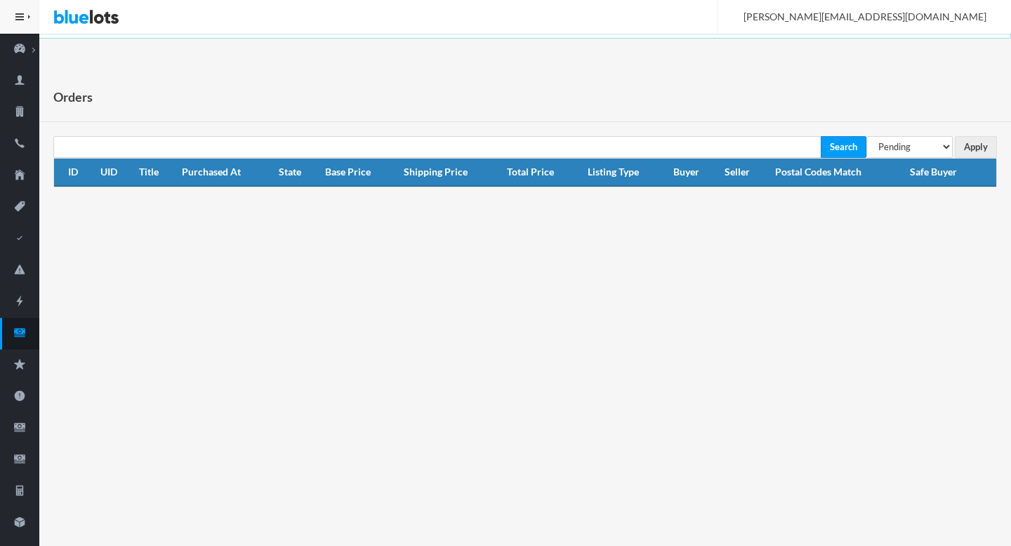
select select "under_review"
click at [867, 136] on select "All Orders Pending Completed Under review Cancelled" at bounding box center [910, 147] width 86 height 22
click at [987, 148] on input "Apply" at bounding box center [976, 147] width 42 height 22
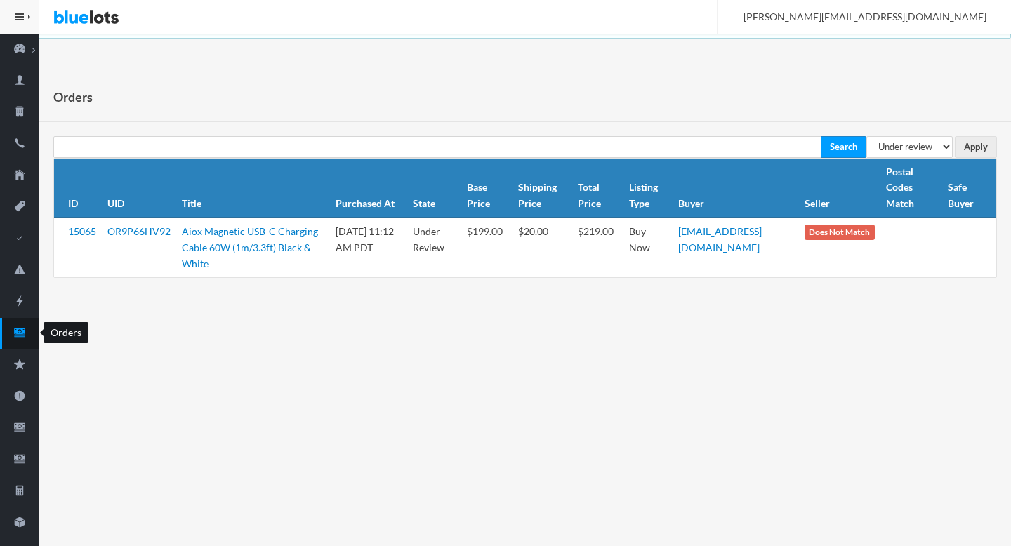
click at [25, 339] on ion-icon "cash" at bounding box center [19, 334] width 39 height 15
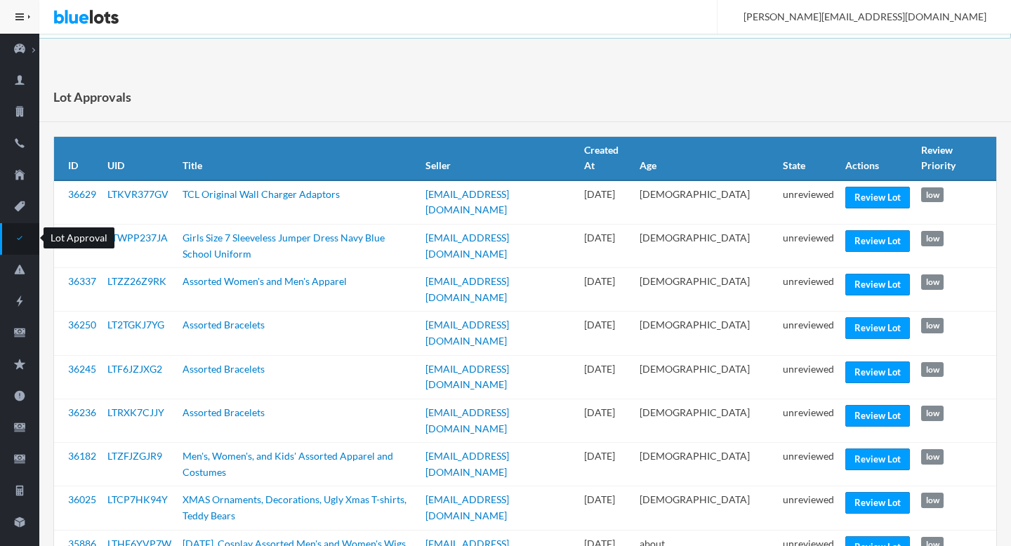
click at [22, 241] on icon "checkmark" at bounding box center [19, 238] width 39 height 13
